Goal: Transaction & Acquisition: Book appointment/travel/reservation

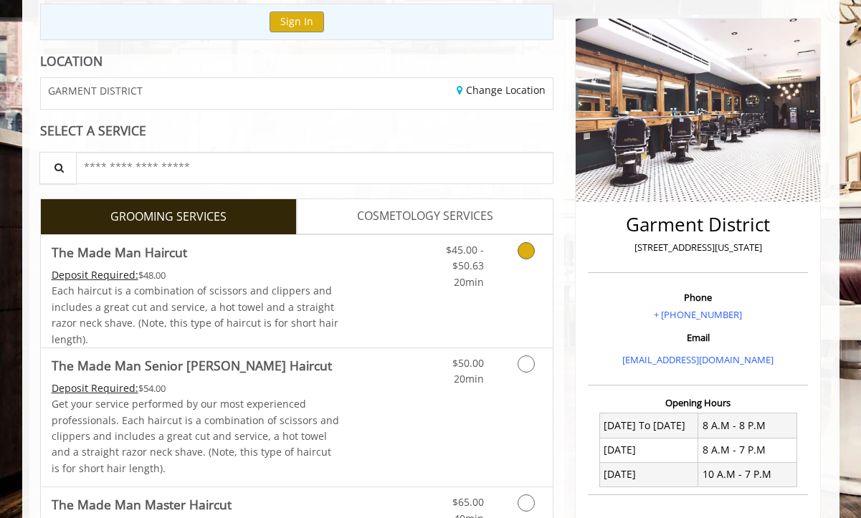
click at [220, 315] on span "Each haircut is a combination of scissors and clippers and includes a great cut…" at bounding box center [195, 315] width 287 height 62
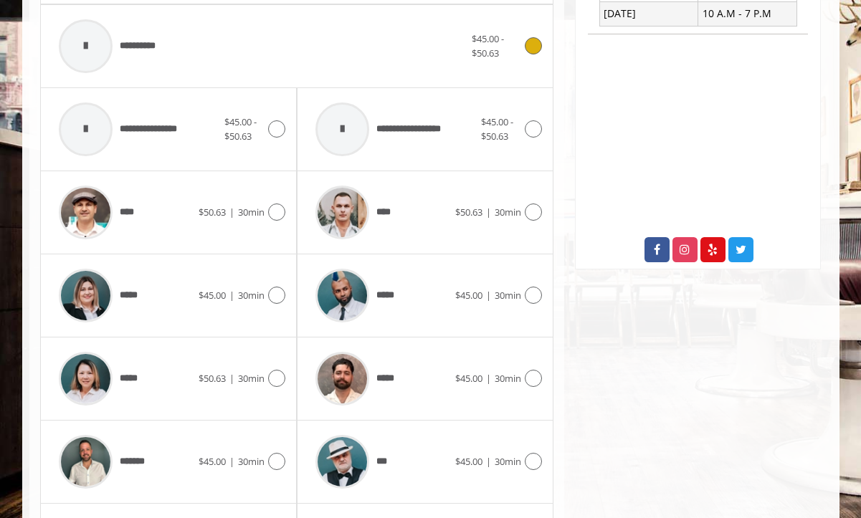
scroll to position [664, 0]
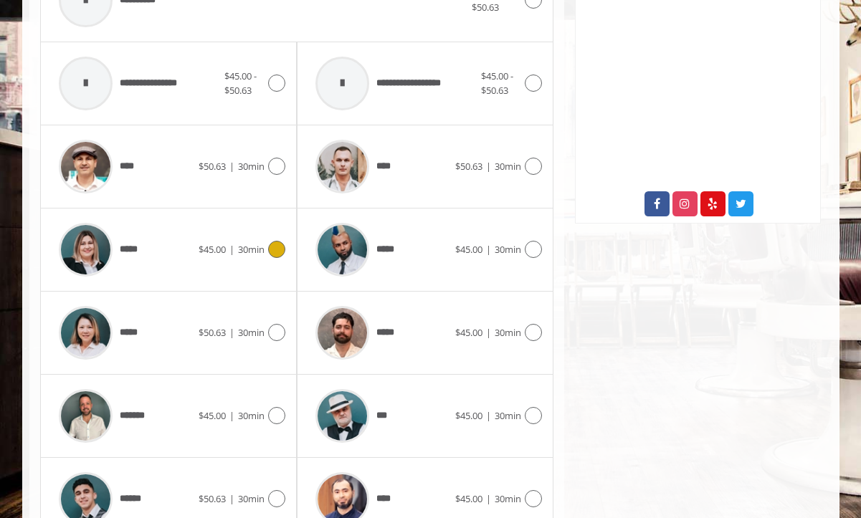
click at [171, 239] on div "*****" at bounding box center [125, 250] width 147 height 68
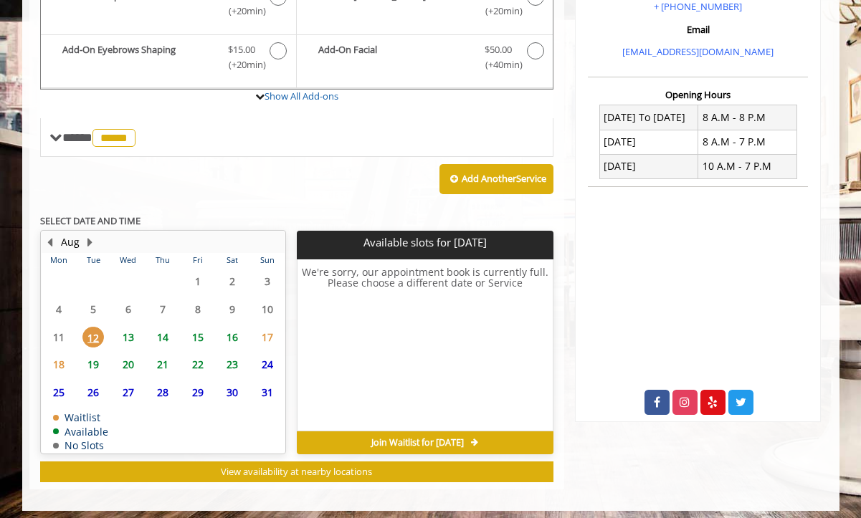
scroll to position [464, 0]
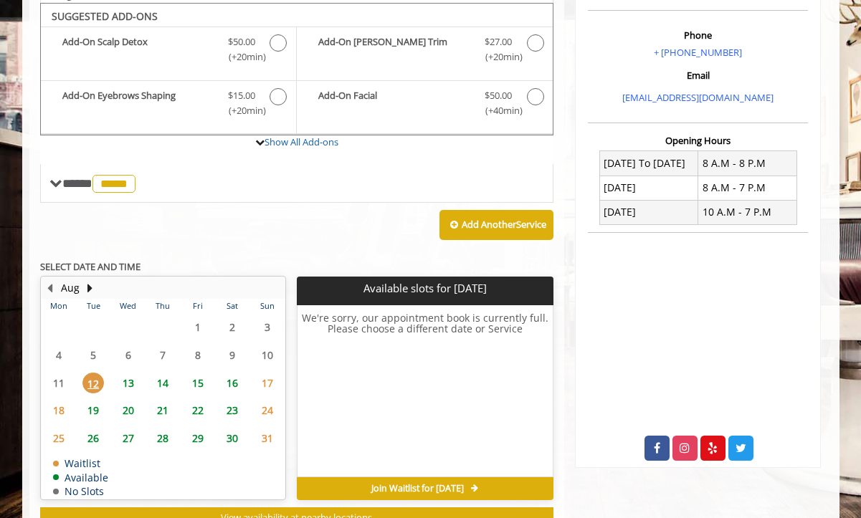
click at [129, 374] on span "13" at bounding box center [129, 383] width 22 height 21
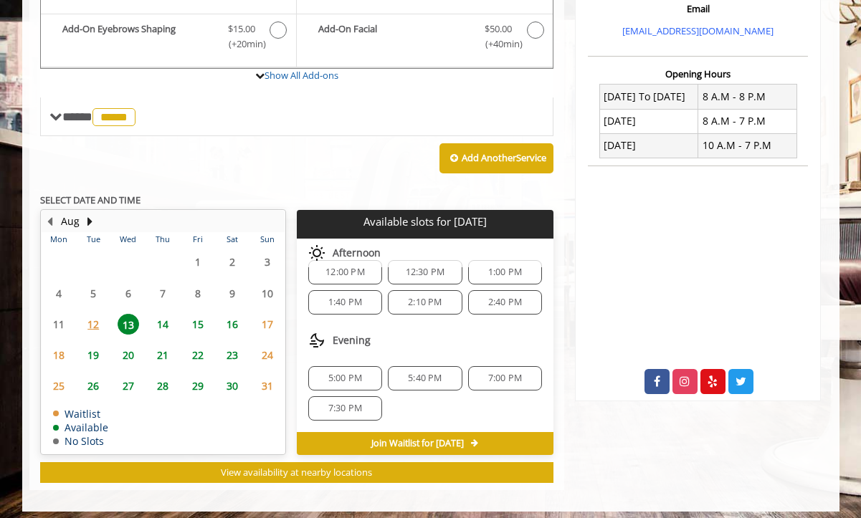
scroll to position [125, 0]
click at [158, 319] on span "14" at bounding box center [163, 324] width 22 height 21
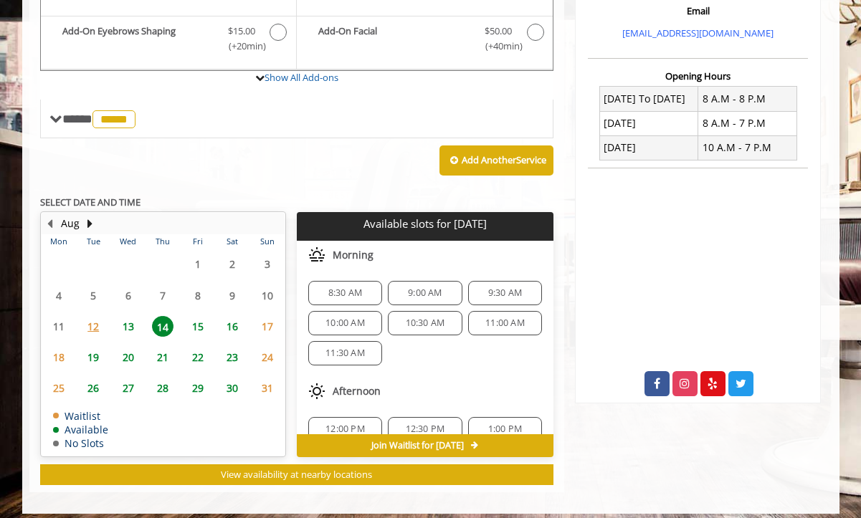
scroll to position [484, 0]
click at [492, 290] on span "9:30 AM" at bounding box center [505, 292] width 34 height 11
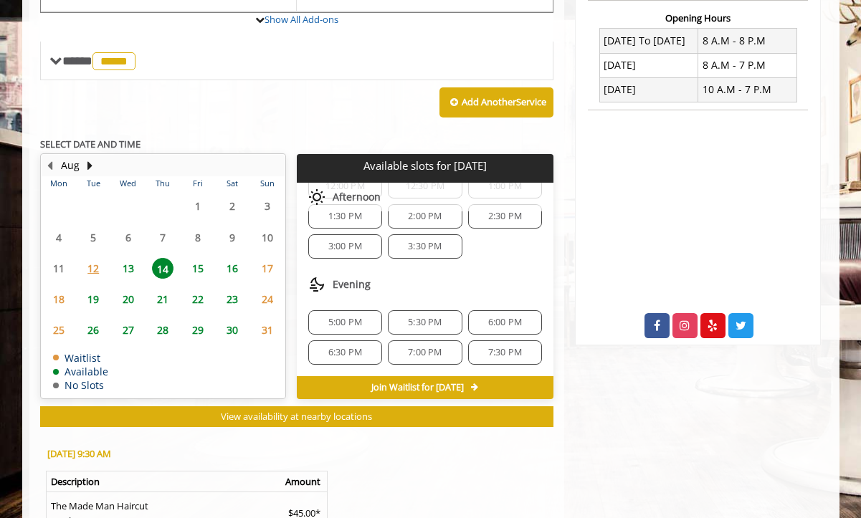
scroll to position [156, 0]
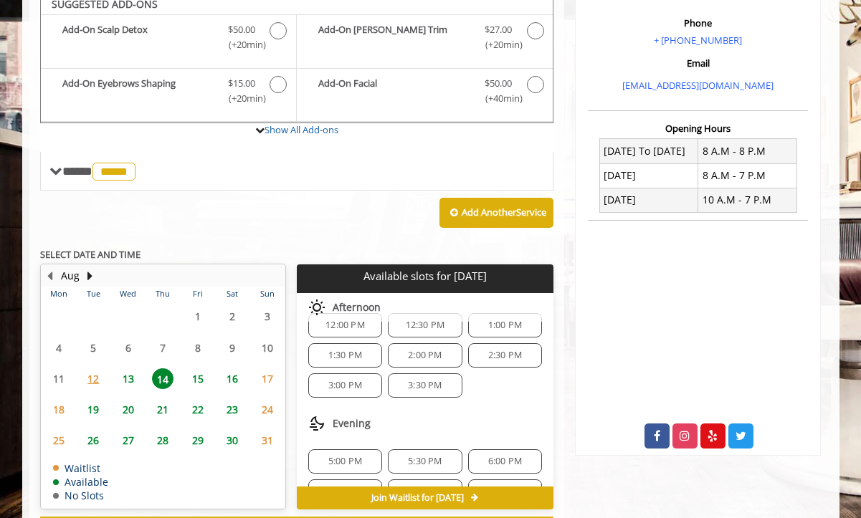
click at [134, 378] on span "13" at bounding box center [129, 378] width 22 height 21
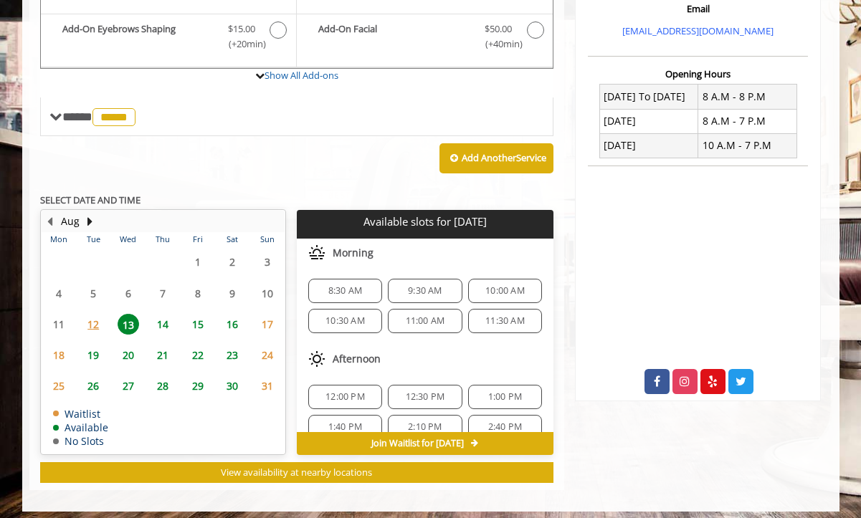
scroll to position [0, 0]
click at [171, 314] on span "14" at bounding box center [163, 324] width 22 height 21
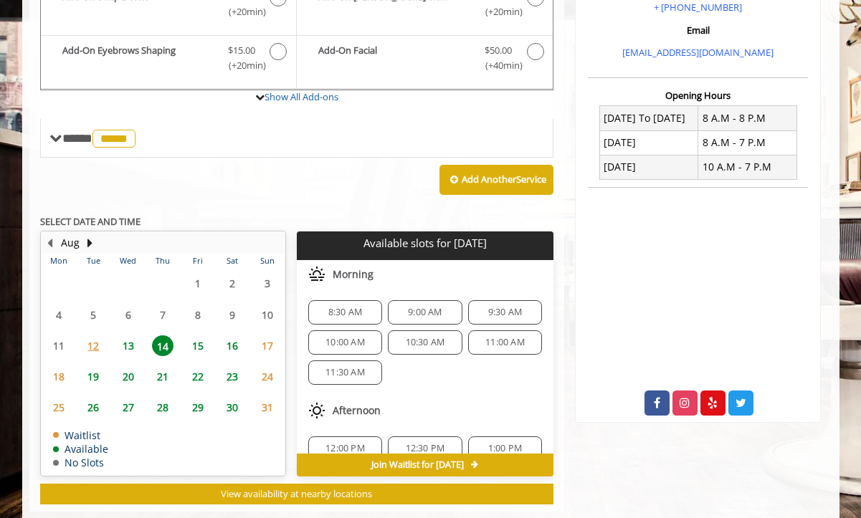
scroll to position [486, 0]
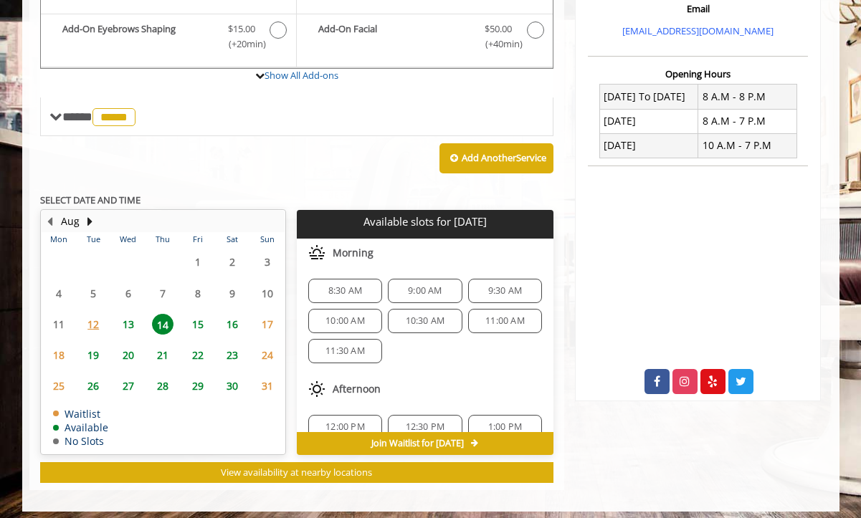
click at [490, 288] on span "9:30 AM" at bounding box center [505, 290] width 34 height 11
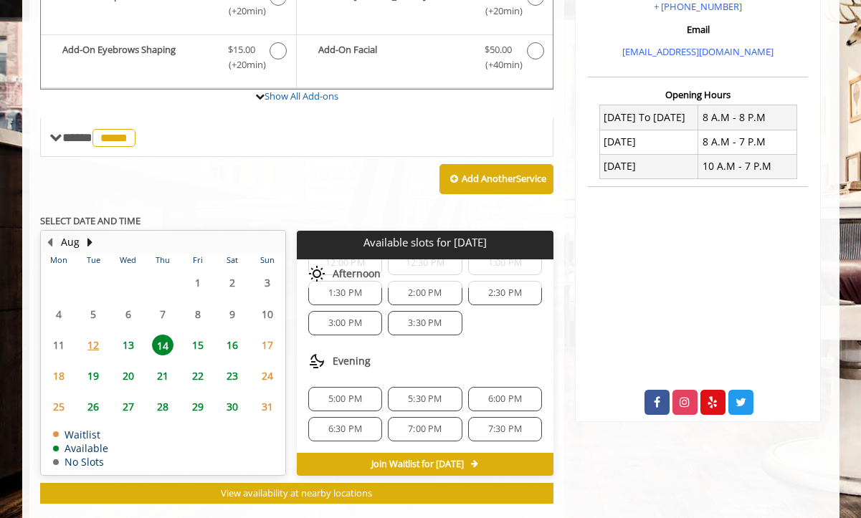
scroll to position [185, 0]
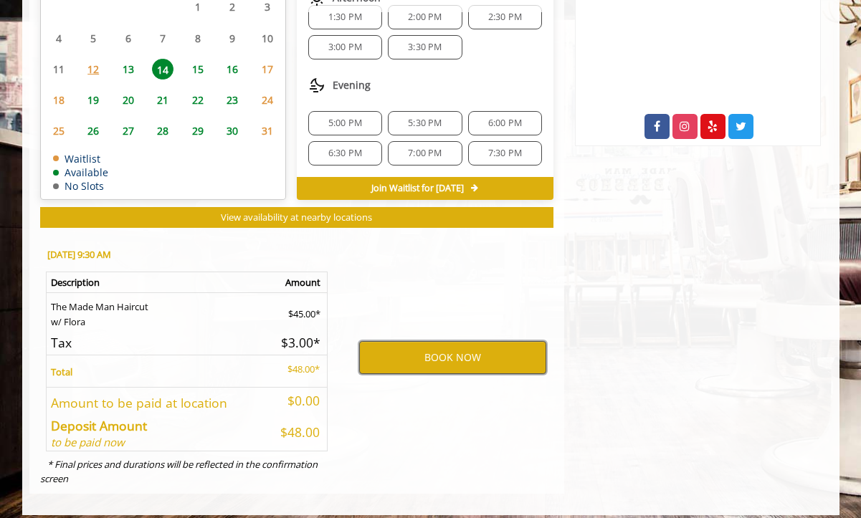
click at [483, 354] on button "BOOK NOW" at bounding box center [452, 357] width 187 height 33
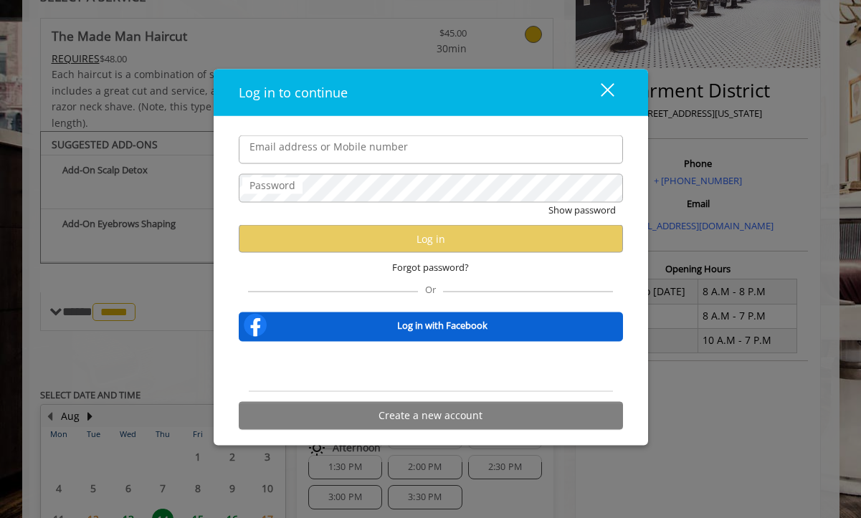
scroll to position [270, 0]
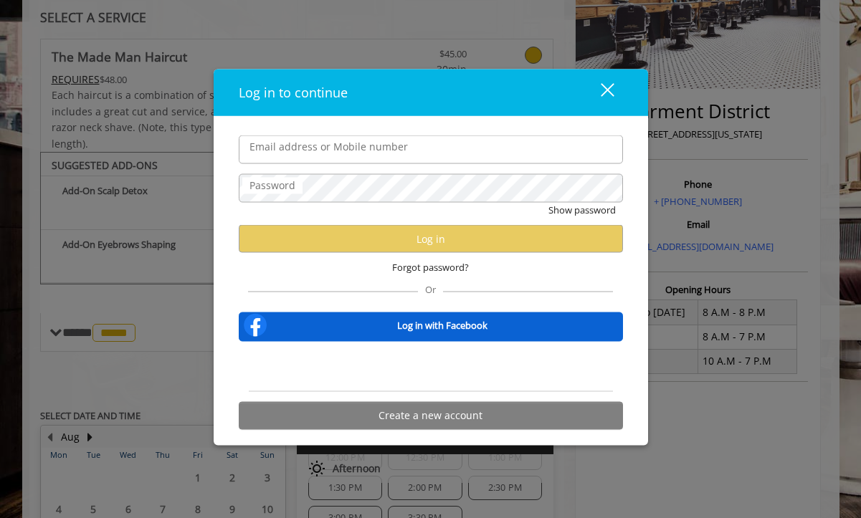
click at [326, 155] on label "Email address or Mobile number" at bounding box center [328, 147] width 173 height 16
click at [326, 156] on input "Email address or Mobile number" at bounding box center [431, 149] width 384 height 29
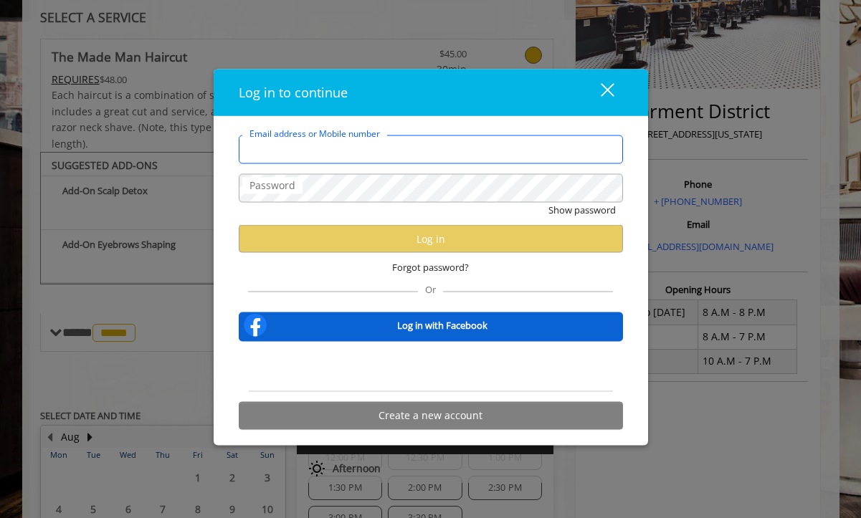
type input "**********"
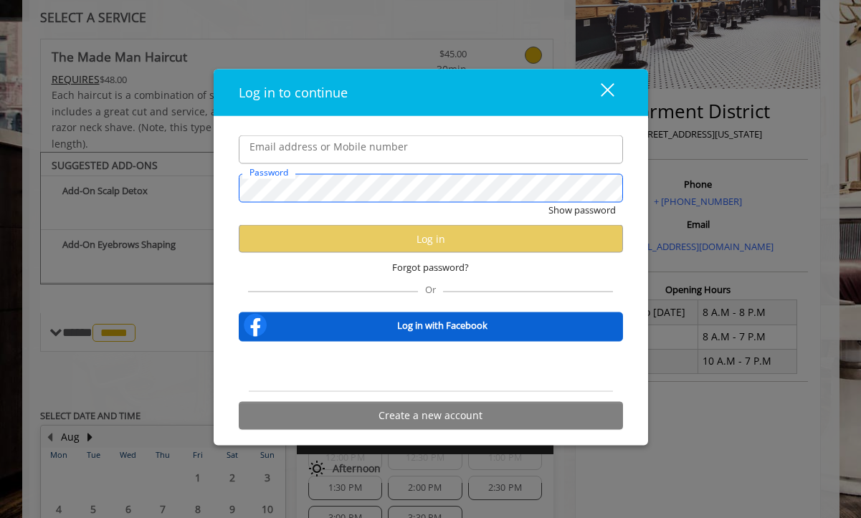
click at [581, 210] on button "Show password" at bounding box center [581, 210] width 67 height 15
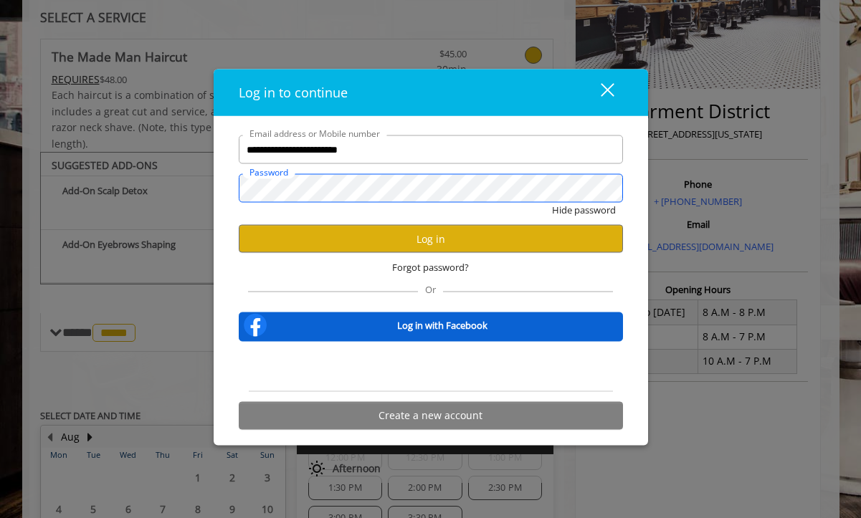
scroll to position [0, 0]
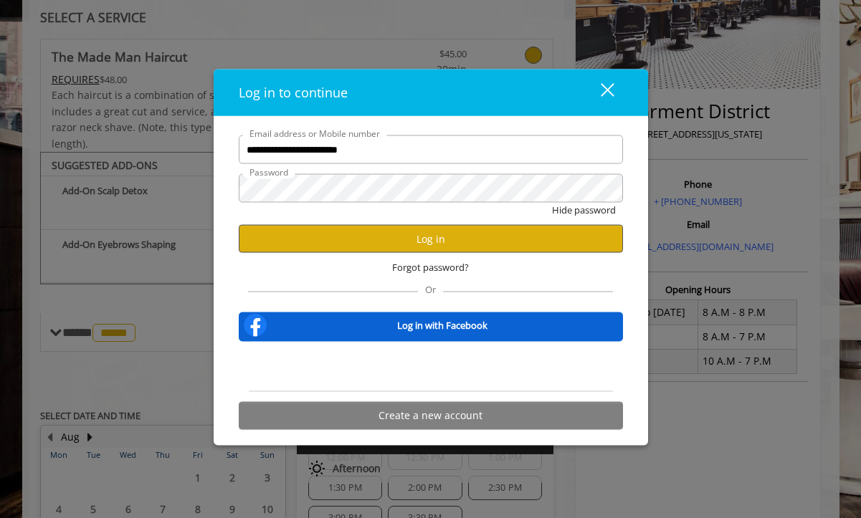
click at [338, 247] on button "Log in" at bounding box center [431, 239] width 384 height 28
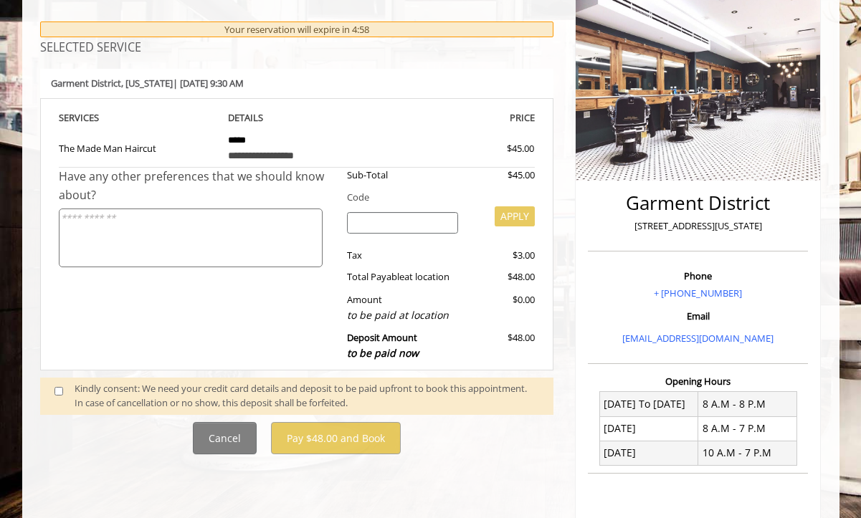
scroll to position [232, 0]
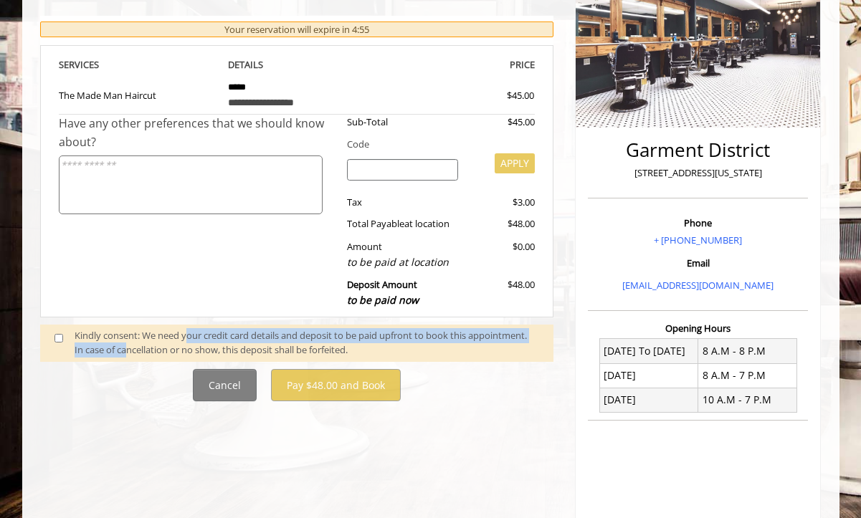
click at [188, 334] on div "Kindly consent: We need your credit card details and deposit to be paid upfront…" at bounding box center [307, 343] width 464 height 30
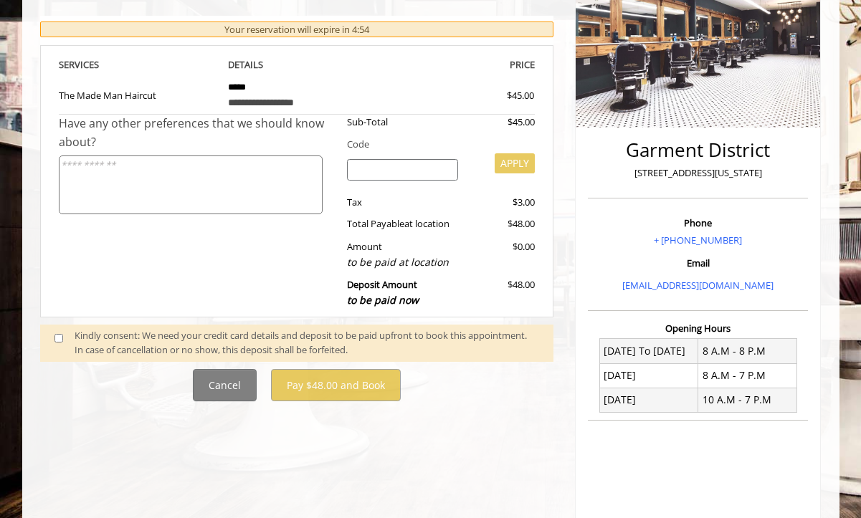
click at [92, 333] on div "Kindly consent: We need your credit card details and deposit to be paid upfront…" at bounding box center [307, 343] width 464 height 30
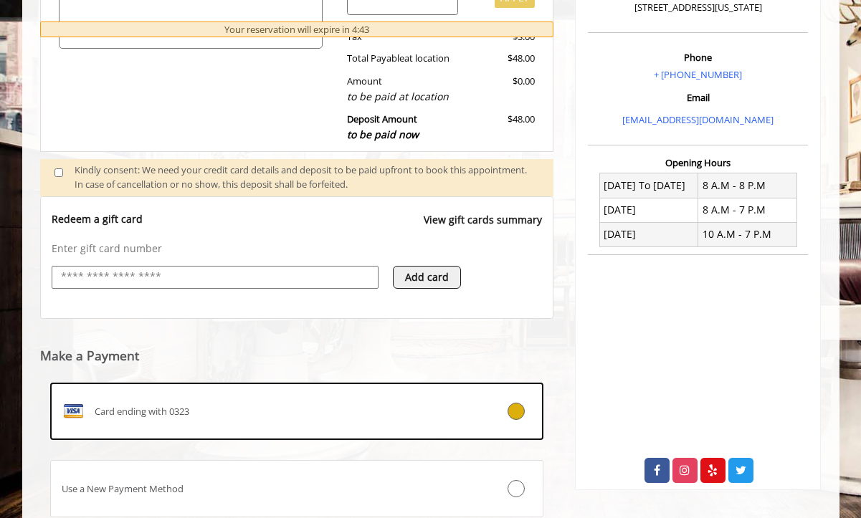
scroll to position [452, 0]
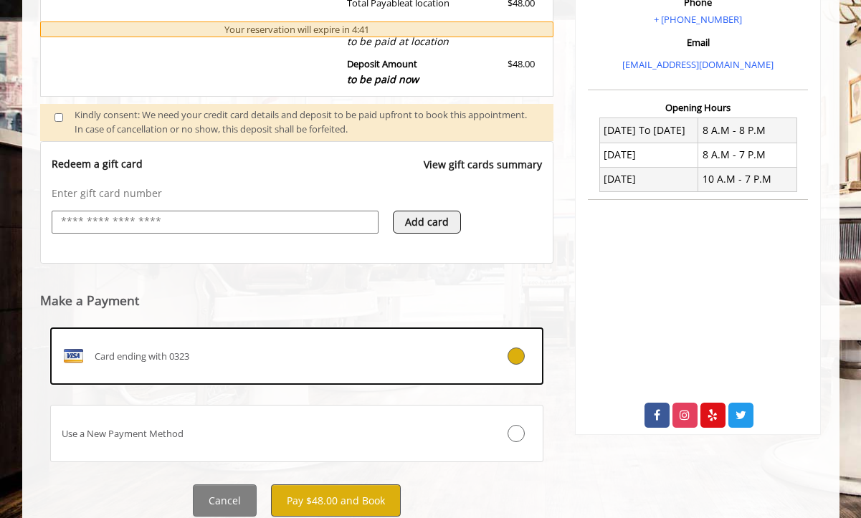
click at [292, 486] on button "Pay $48.00 and Book" at bounding box center [336, 501] width 130 height 32
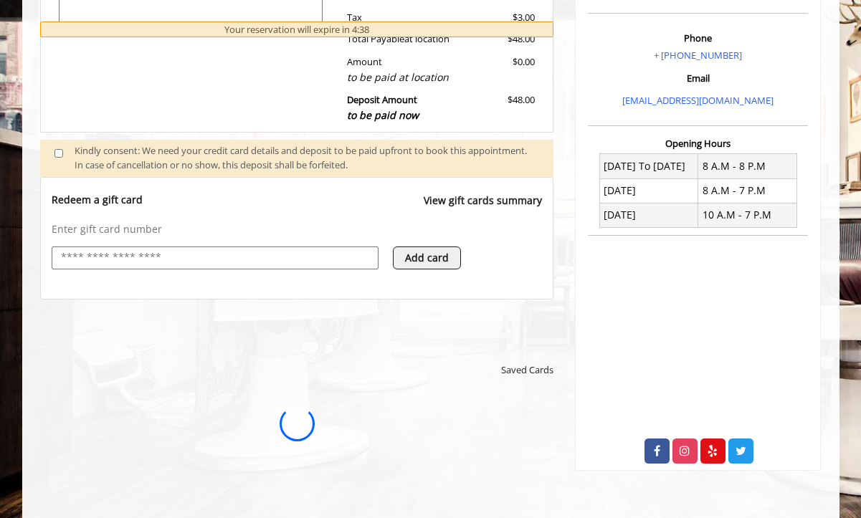
scroll to position [424, 0]
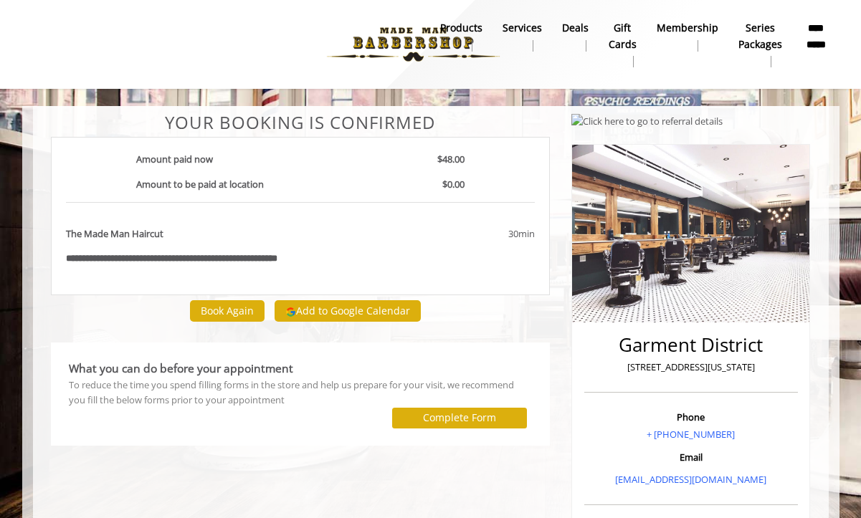
click at [230, 311] on button "Book Again" at bounding box center [227, 310] width 75 height 21
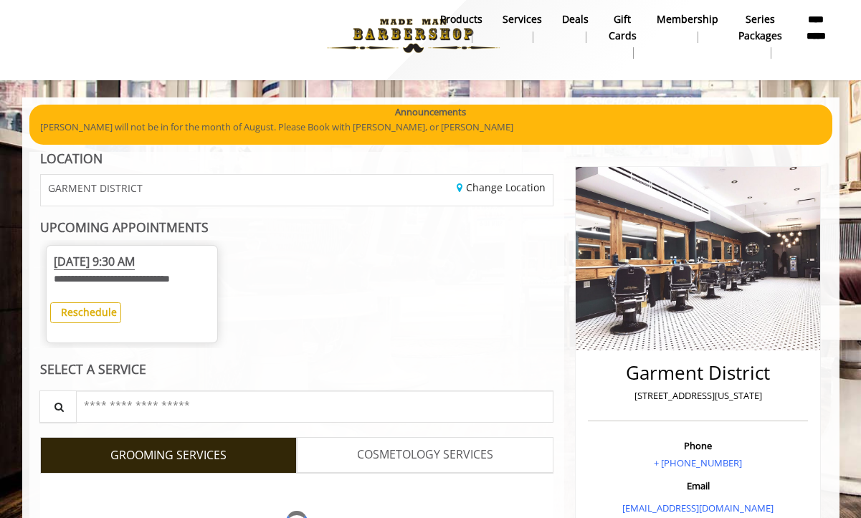
scroll to position [9, 0]
click at [105, 312] on b "Reschedule" at bounding box center [89, 312] width 56 height 14
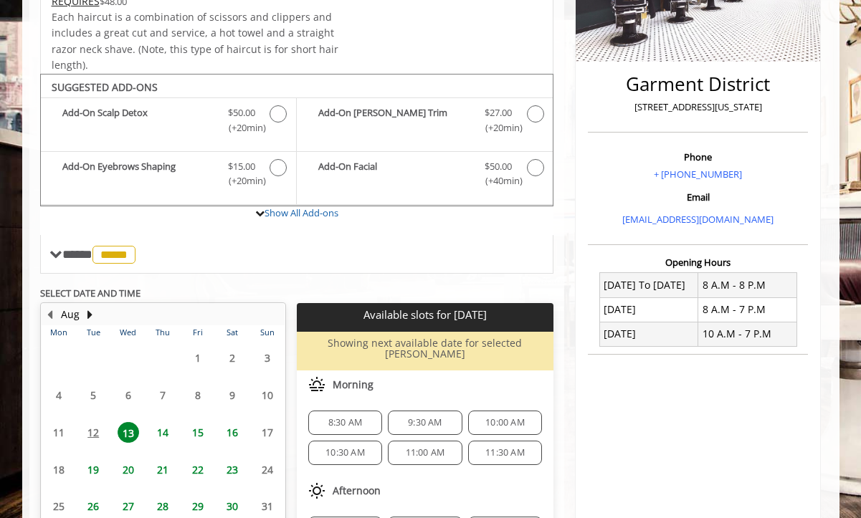
scroll to position [334, 0]
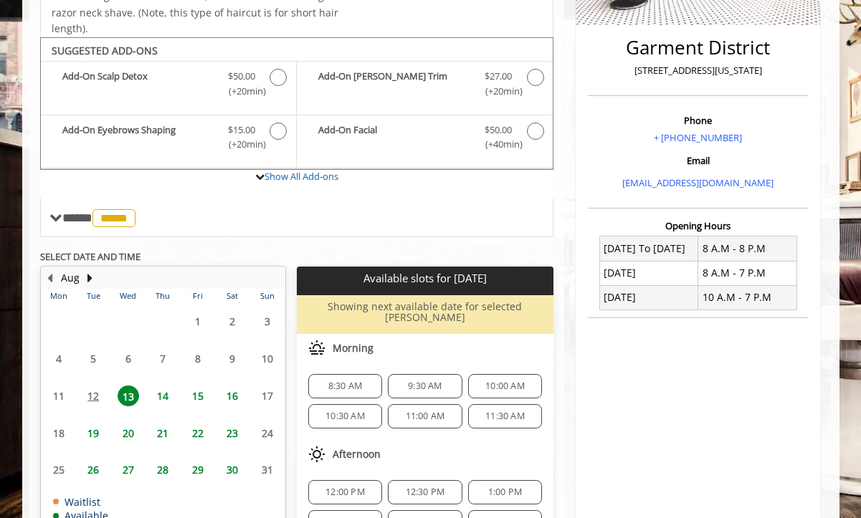
click at [360, 381] on span "8:30 AM" at bounding box center [345, 386] width 34 height 11
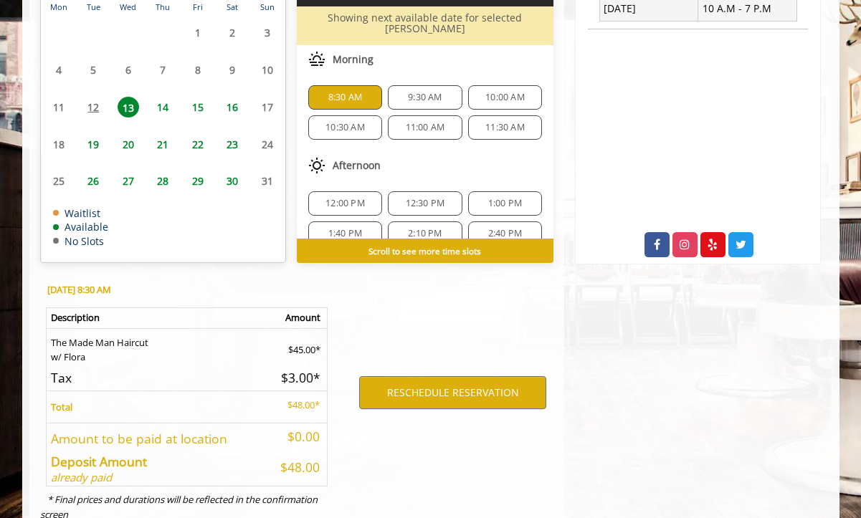
scroll to position [648, 0]
